Goal: Information Seeking & Learning: Understand process/instructions

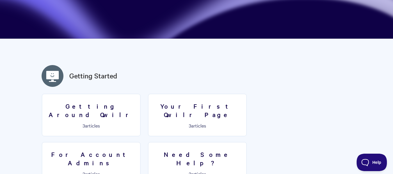
scroll to position [116, 0]
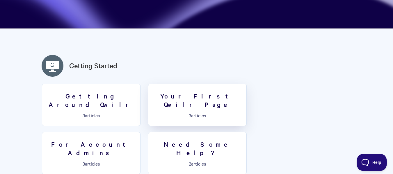
click at [200, 99] on h3 "Your First Qwilr Page" at bounding box center [197, 100] width 91 height 17
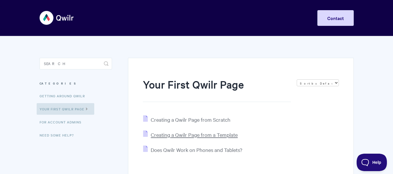
click at [218, 135] on span "Creating a Qwilr Page from a Template" at bounding box center [194, 135] width 87 height 7
